Goal: Task Accomplishment & Management: Manage account settings

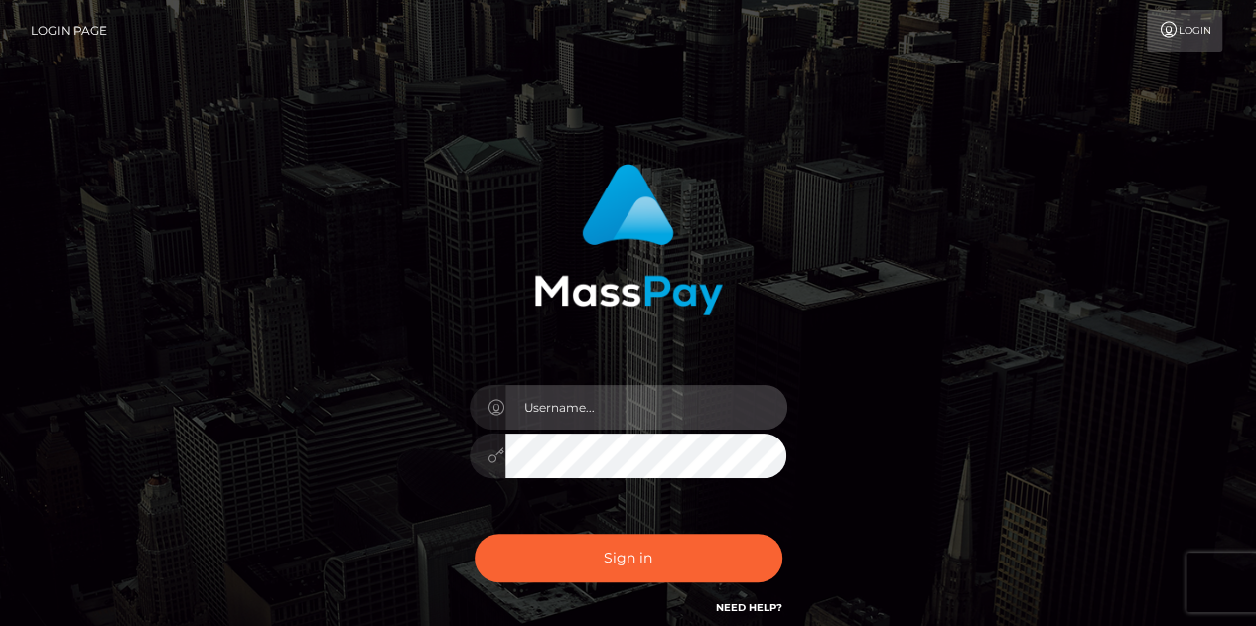
click at [578, 411] on input "text" at bounding box center [646, 407] width 282 height 45
type input "tyoung"
click at [610, 426] on input "tyoung" at bounding box center [646, 407] width 282 height 45
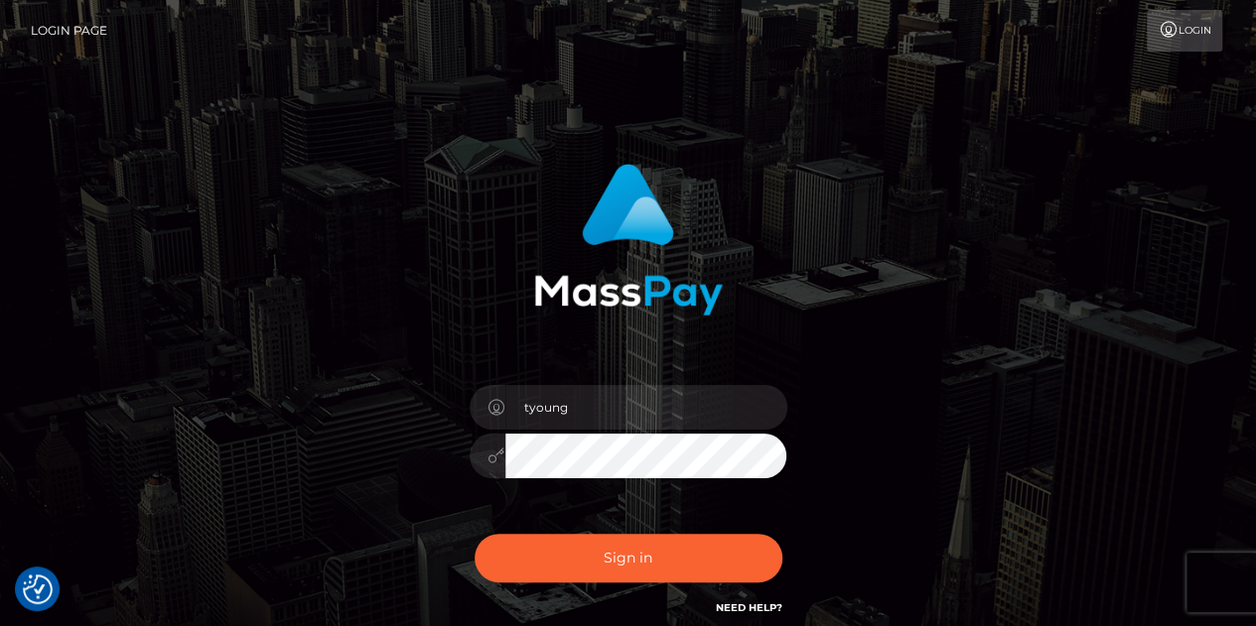
click at [475, 534] on button "Sign in" at bounding box center [629, 558] width 308 height 49
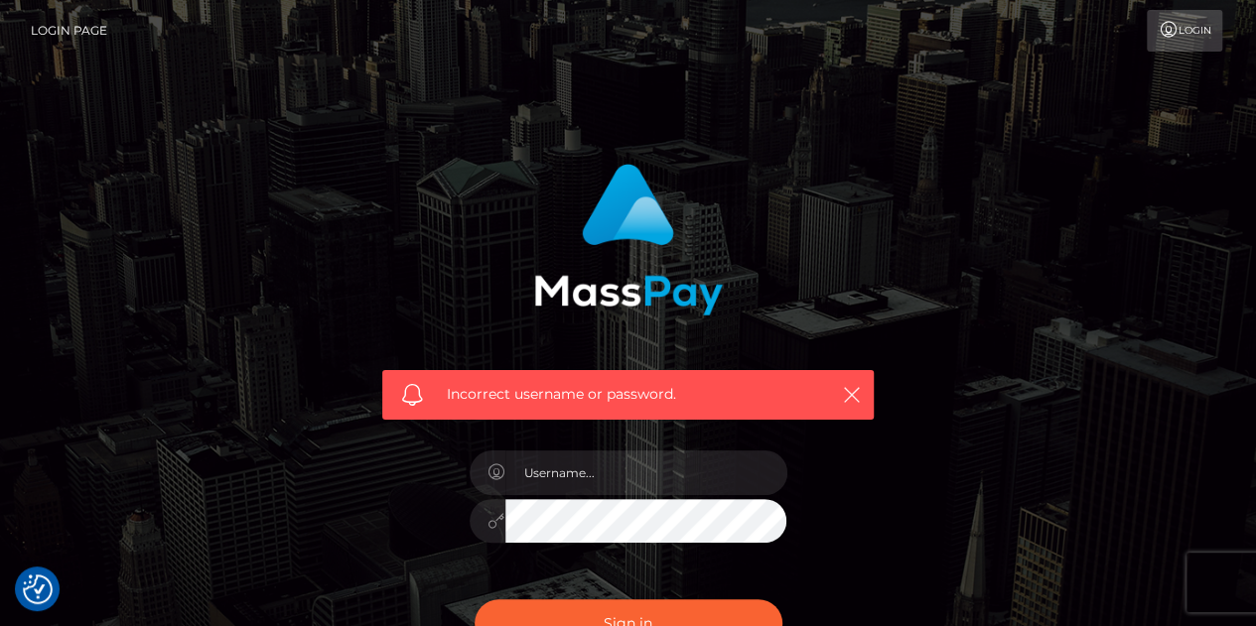
scroll to position [69, 0]
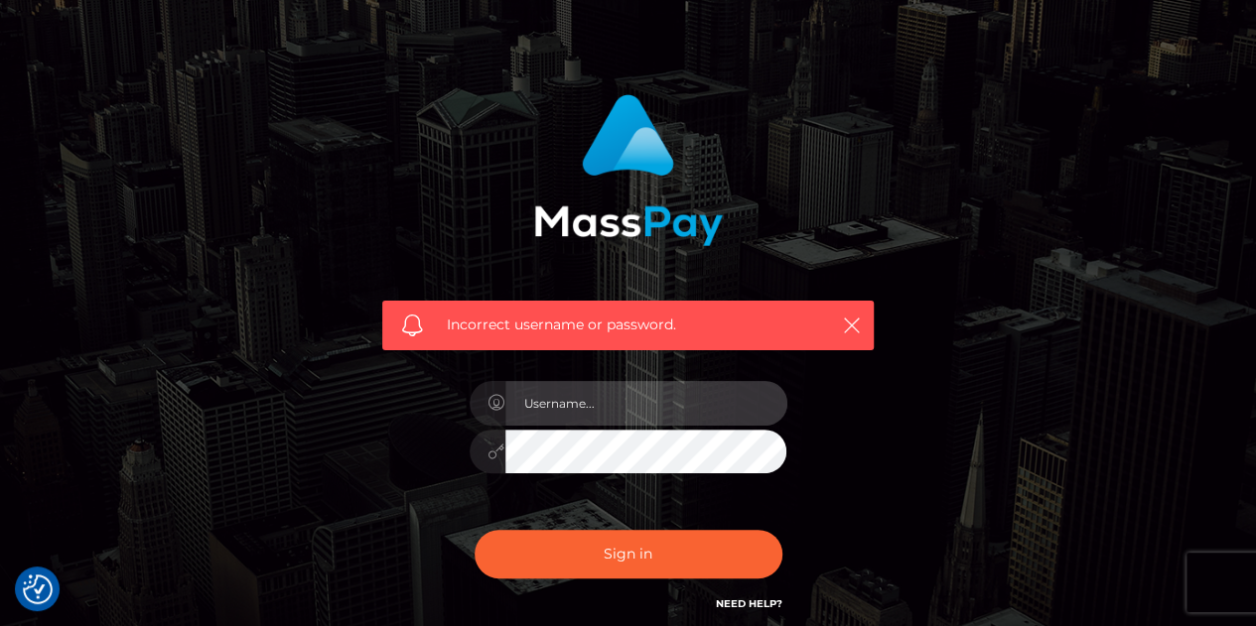
click at [612, 416] on input "text" at bounding box center [646, 403] width 282 height 45
type input "tyoung"
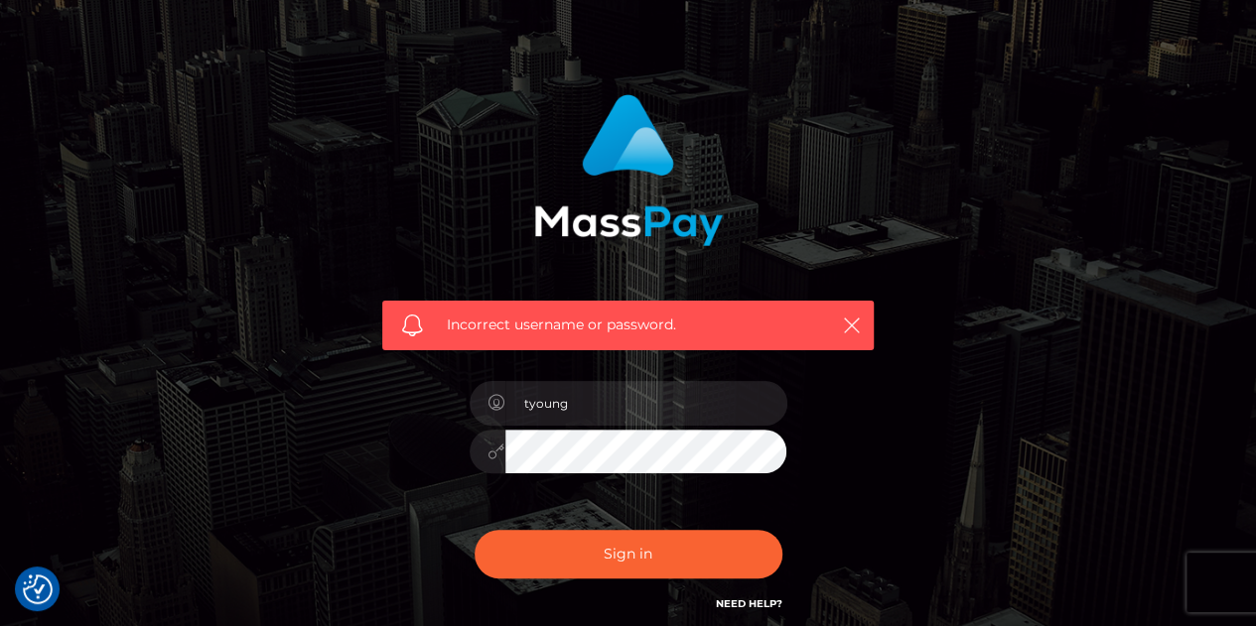
click at [475, 530] on button "Sign in" at bounding box center [629, 554] width 308 height 49
